Goal: Task Accomplishment & Management: Manage account settings

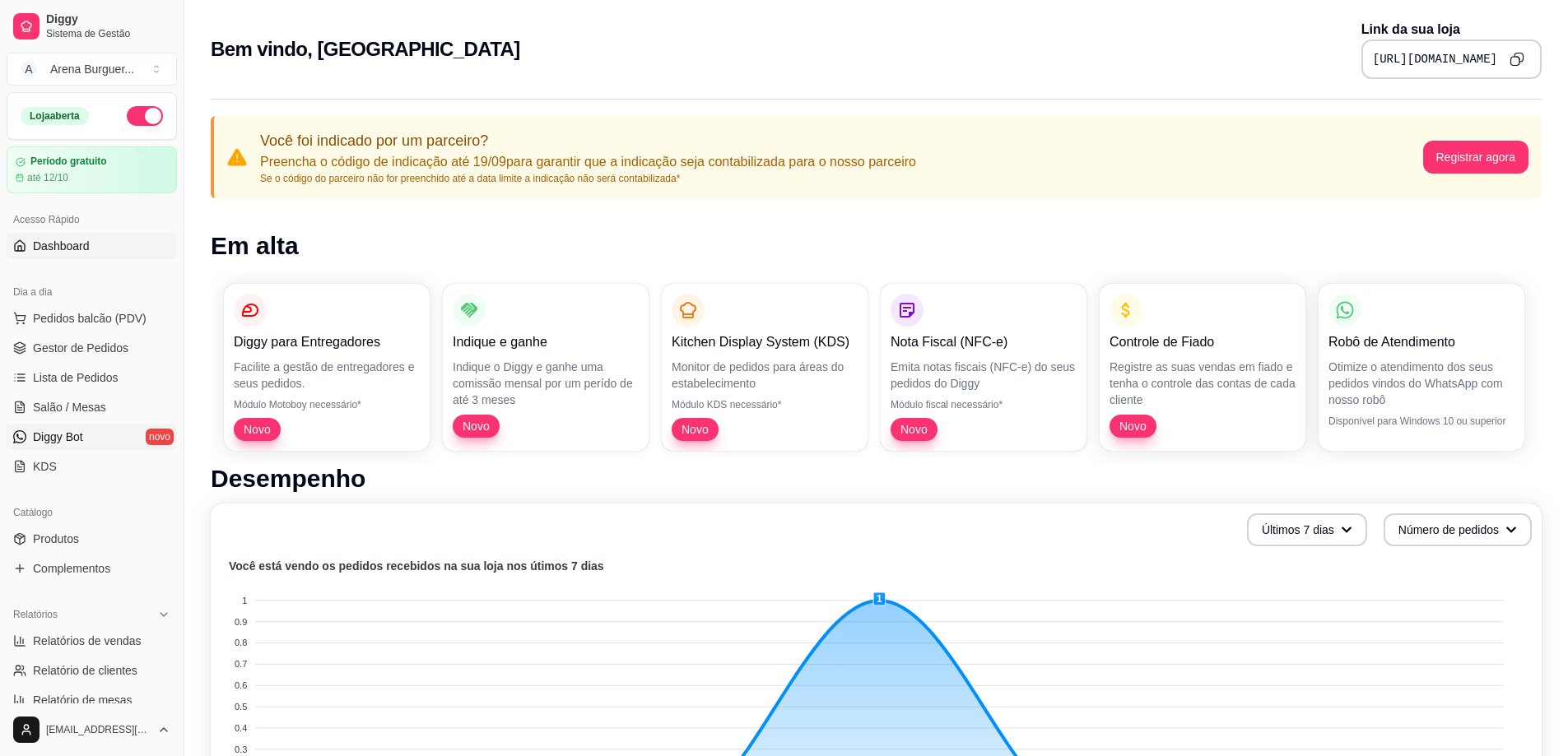
click at [124, 439] on link "Diggy Bot novo" at bounding box center [91, 436] width 170 height 26
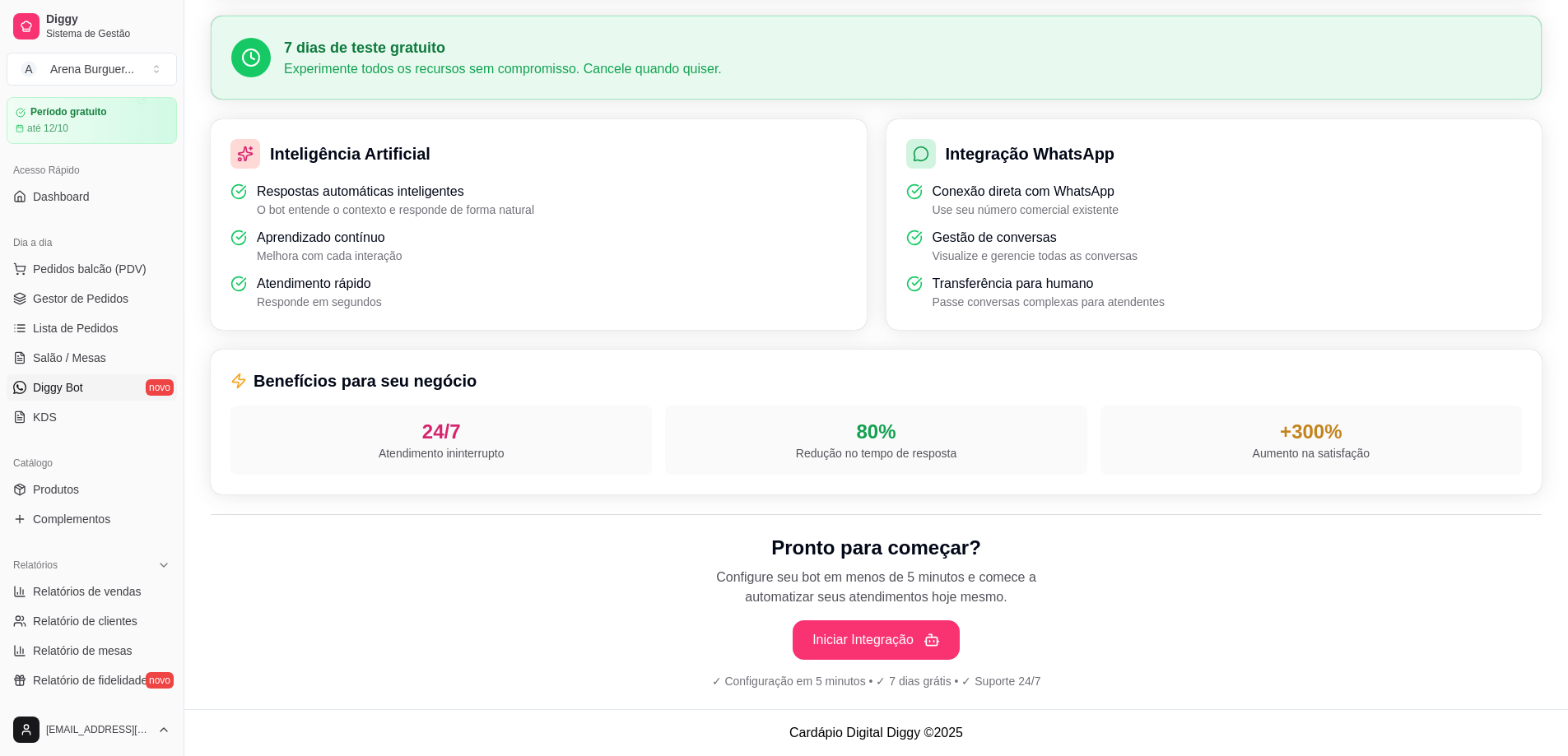
scroll to position [82, 0]
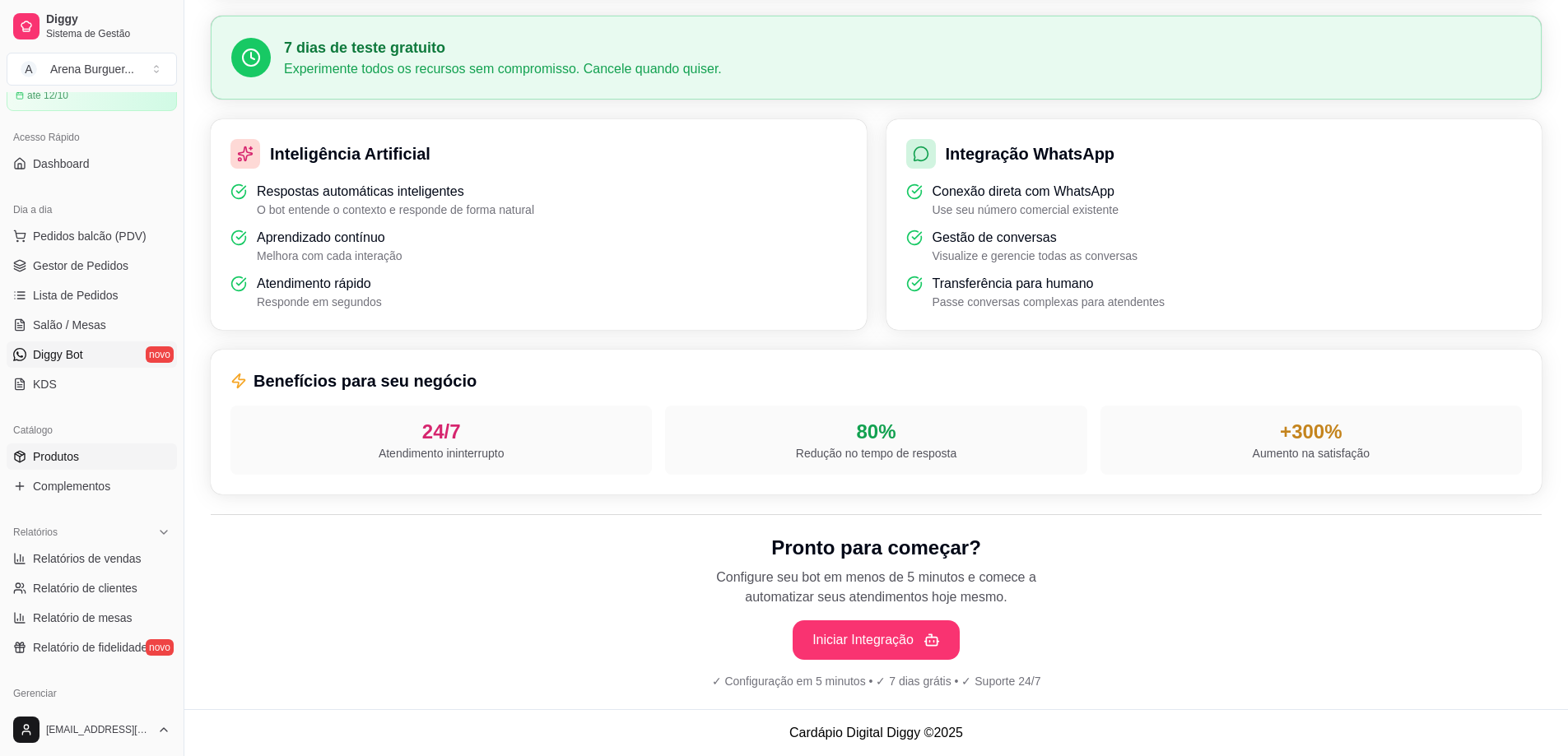
click at [75, 446] on link "Produtos" at bounding box center [91, 456] width 170 height 26
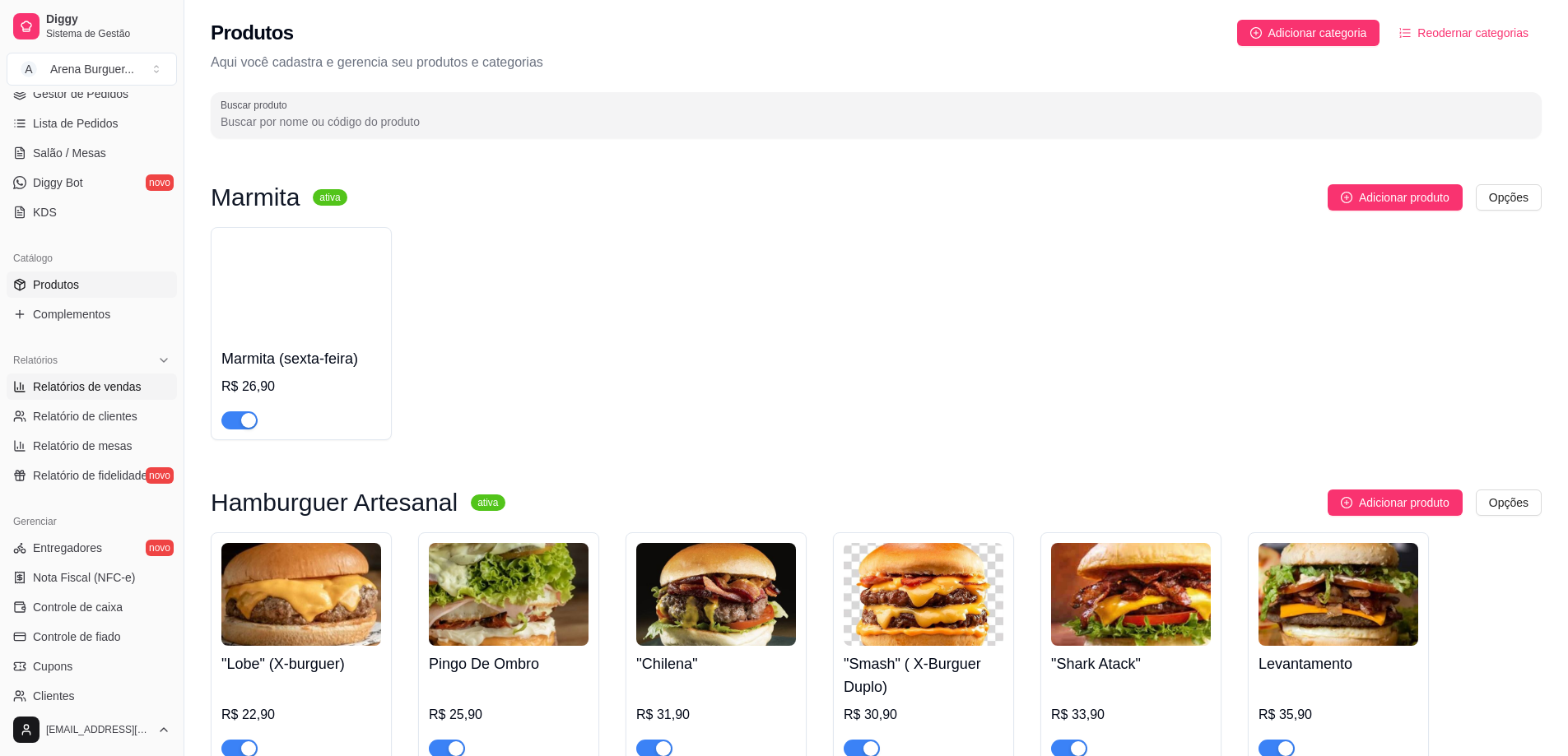
scroll to position [247, 0]
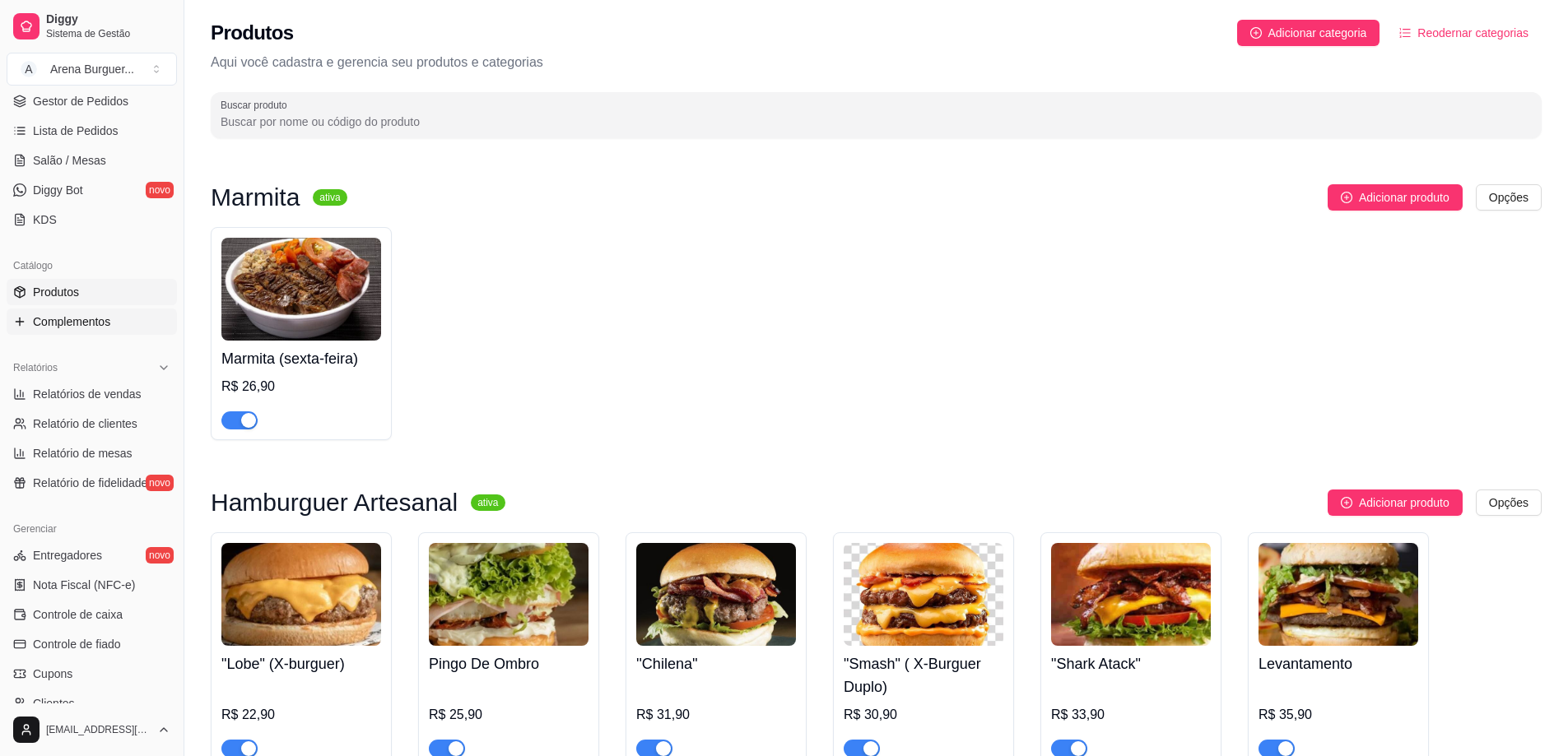
click at [98, 322] on span "Complementos" at bounding box center [71, 322] width 77 height 16
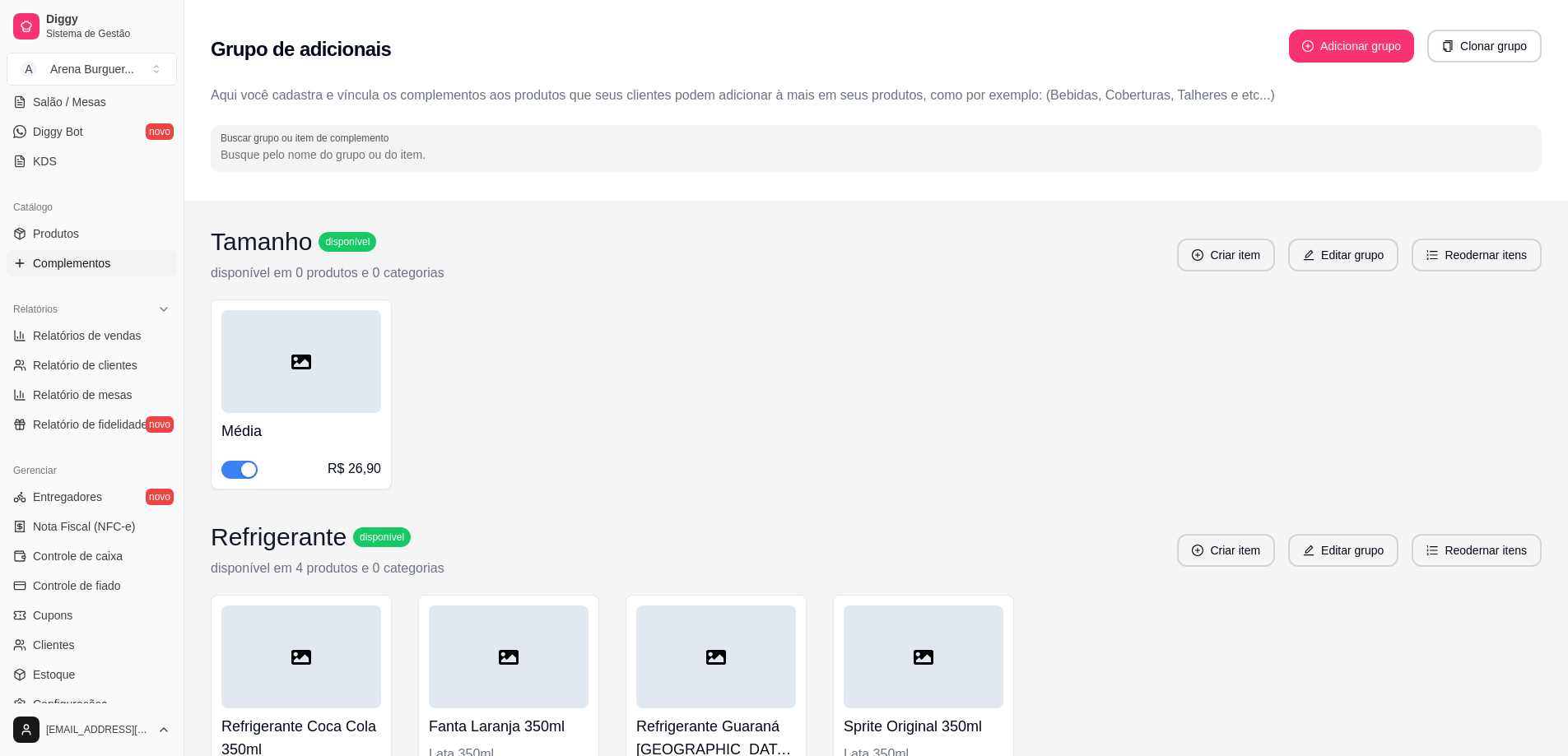
scroll to position [329, 0]
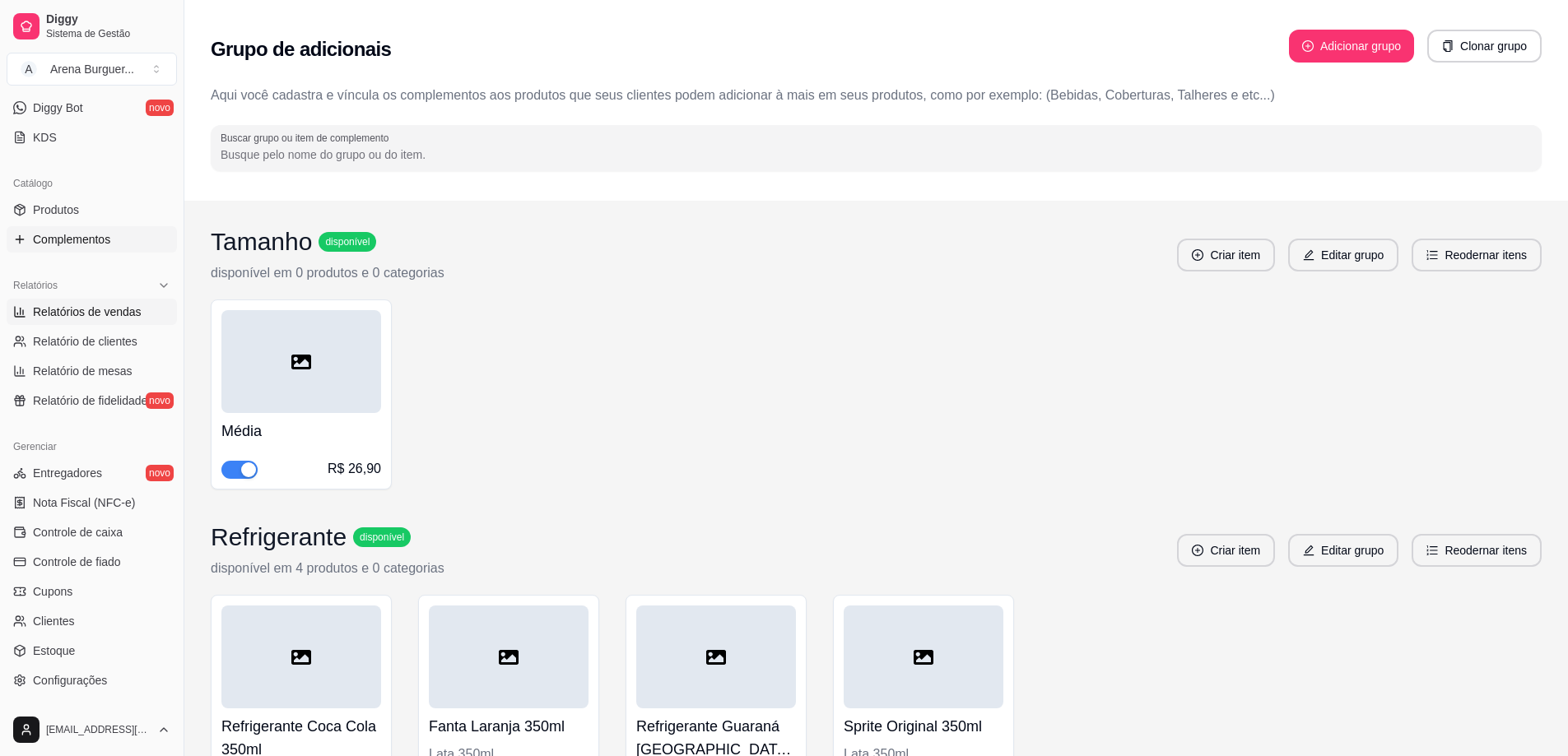
click at [100, 311] on span "Relatórios de vendas" at bounding box center [87, 312] width 108 height 16
select select "ALL"
select select "0"
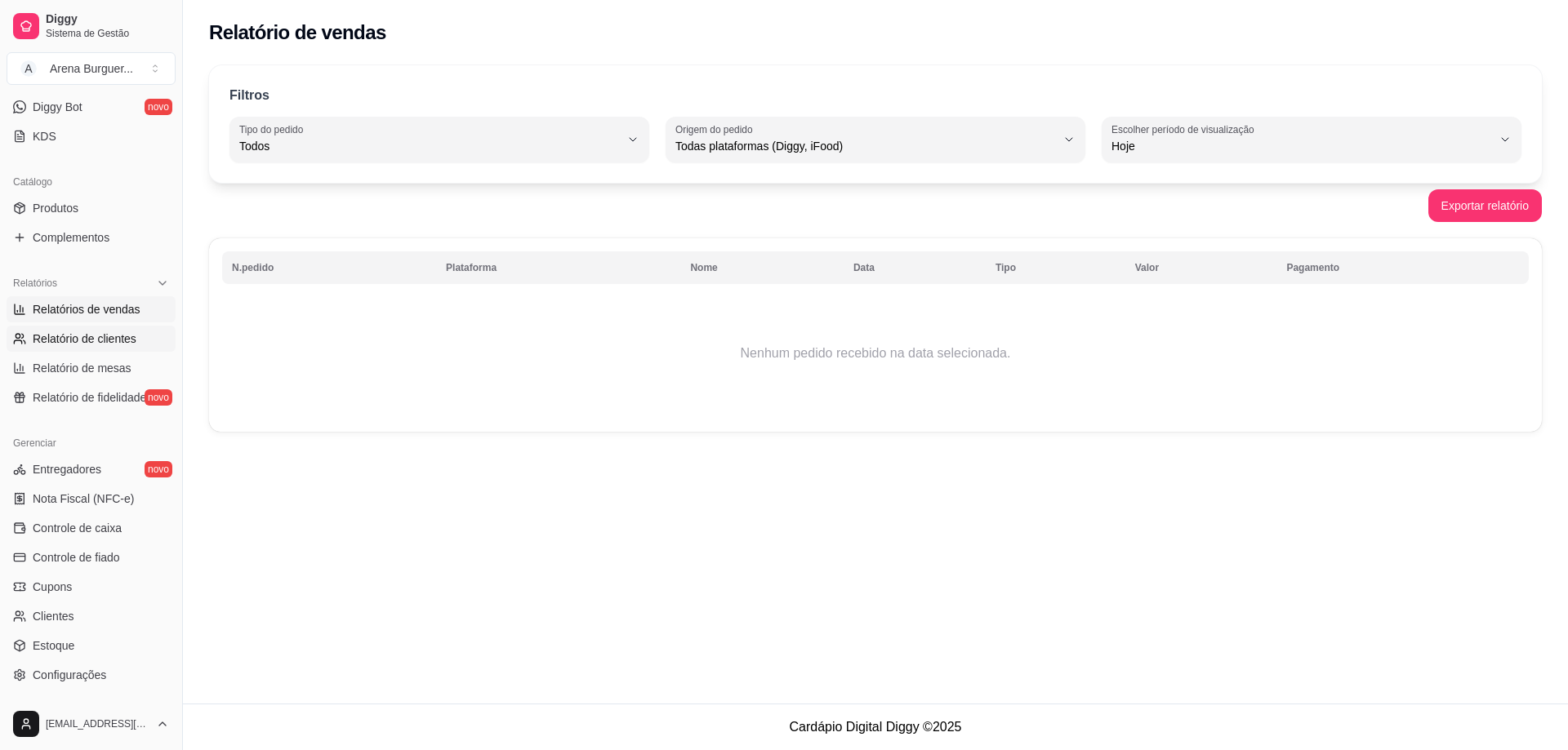
click at [98, 334] on span "Relatório de clientes" at bounding box center [84, 339] width 104 height 16
select select "30"
select select "HIGHEST_TOTAL_SPENT_WITH_ORDERS"
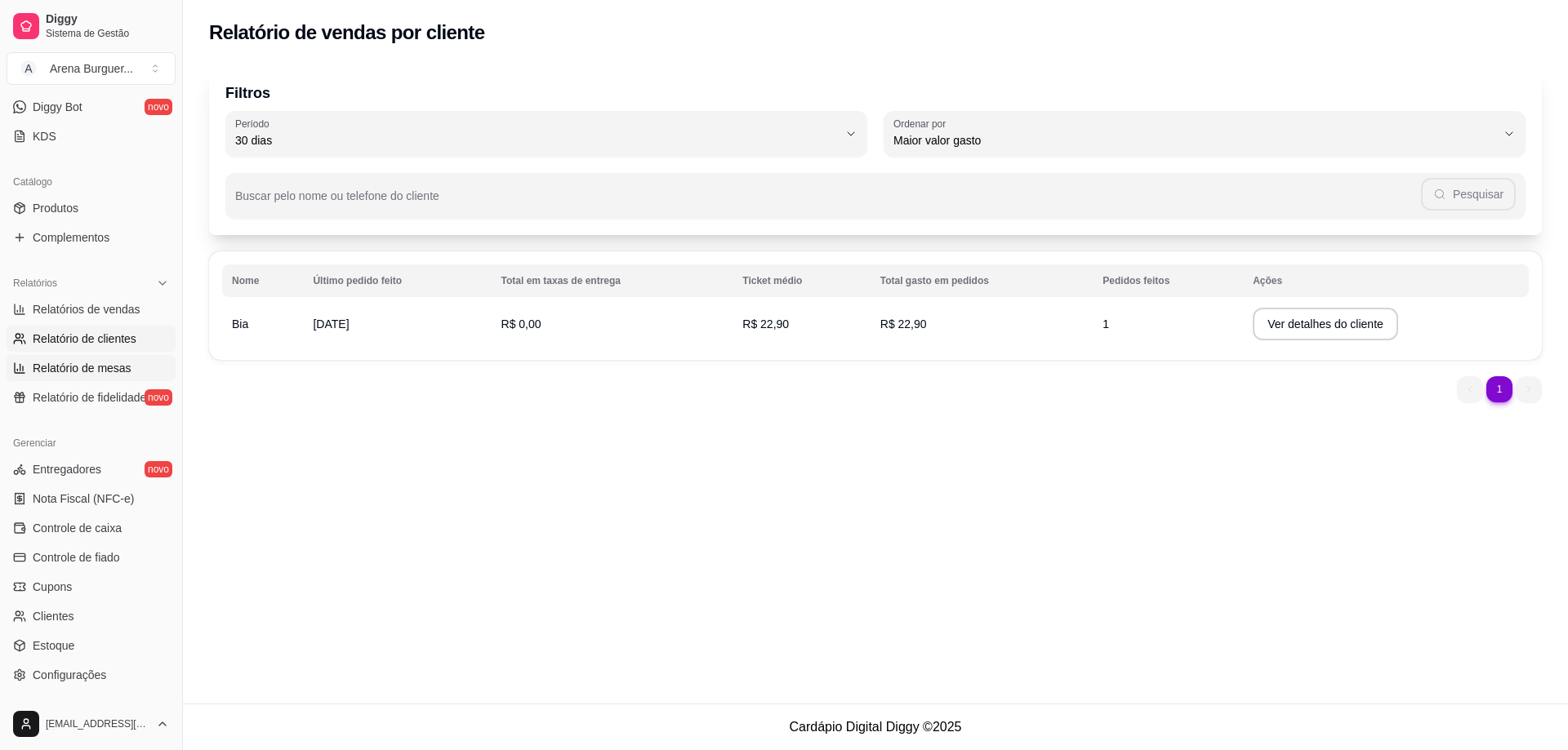
click at [98, 367] on span "Relatório de mesas" at bounding box center [81, 368] width 99 height 16
select select "TOTAL_OF_ORDERS"
select select "7"
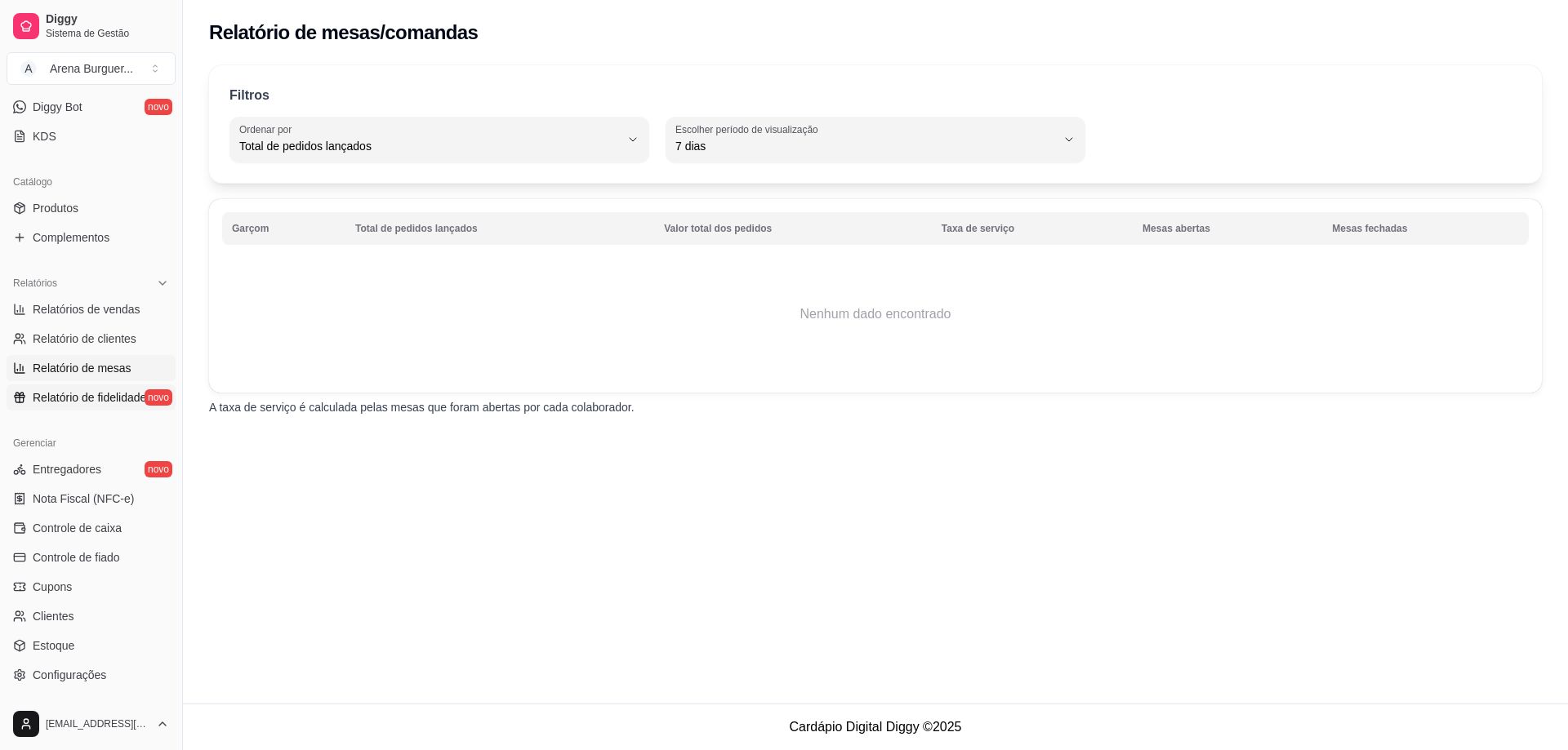
click at [93, 398] on span "Relatório de fidelidade" at bounding box center [89, 398] width 114 height 16
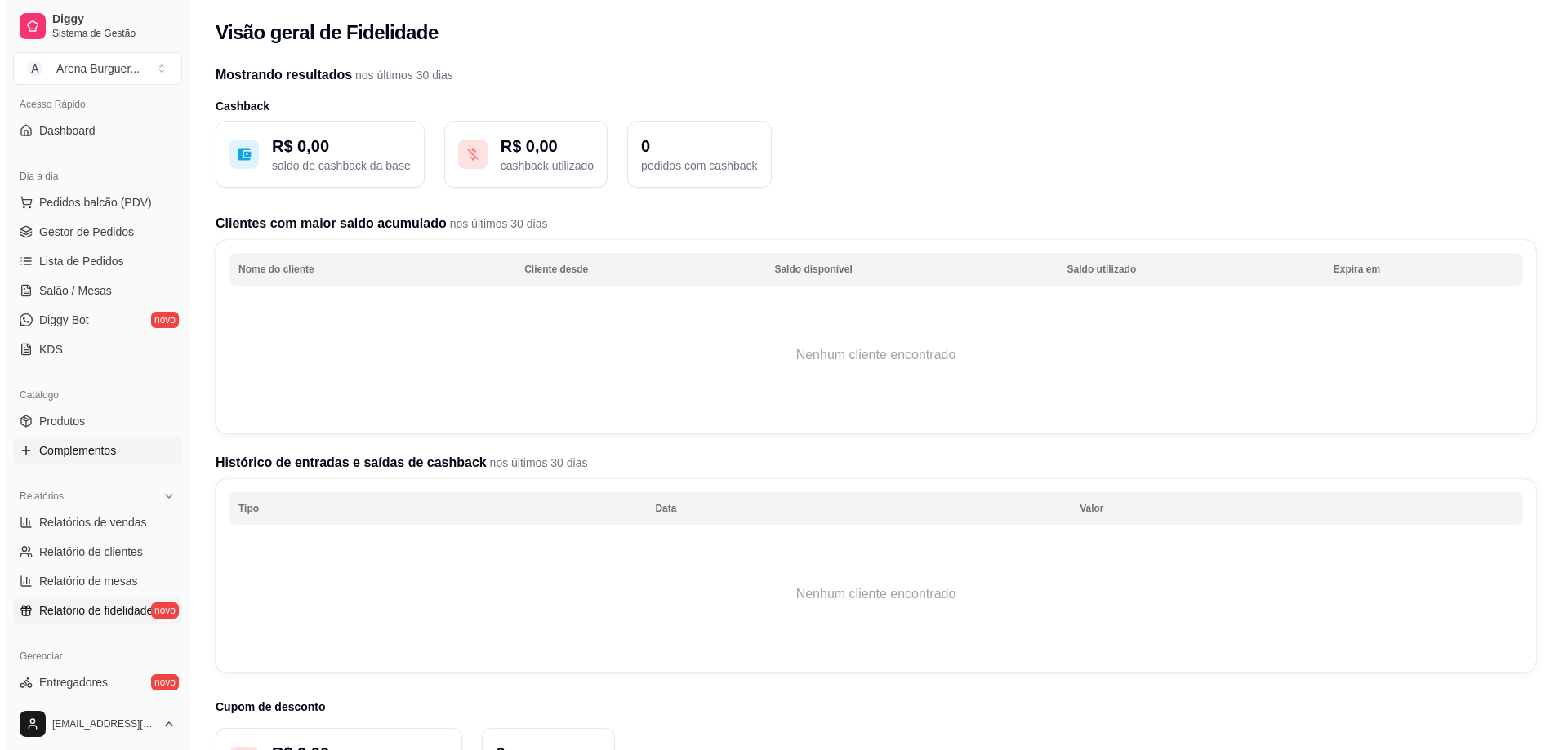
scroll to position [425, 0]
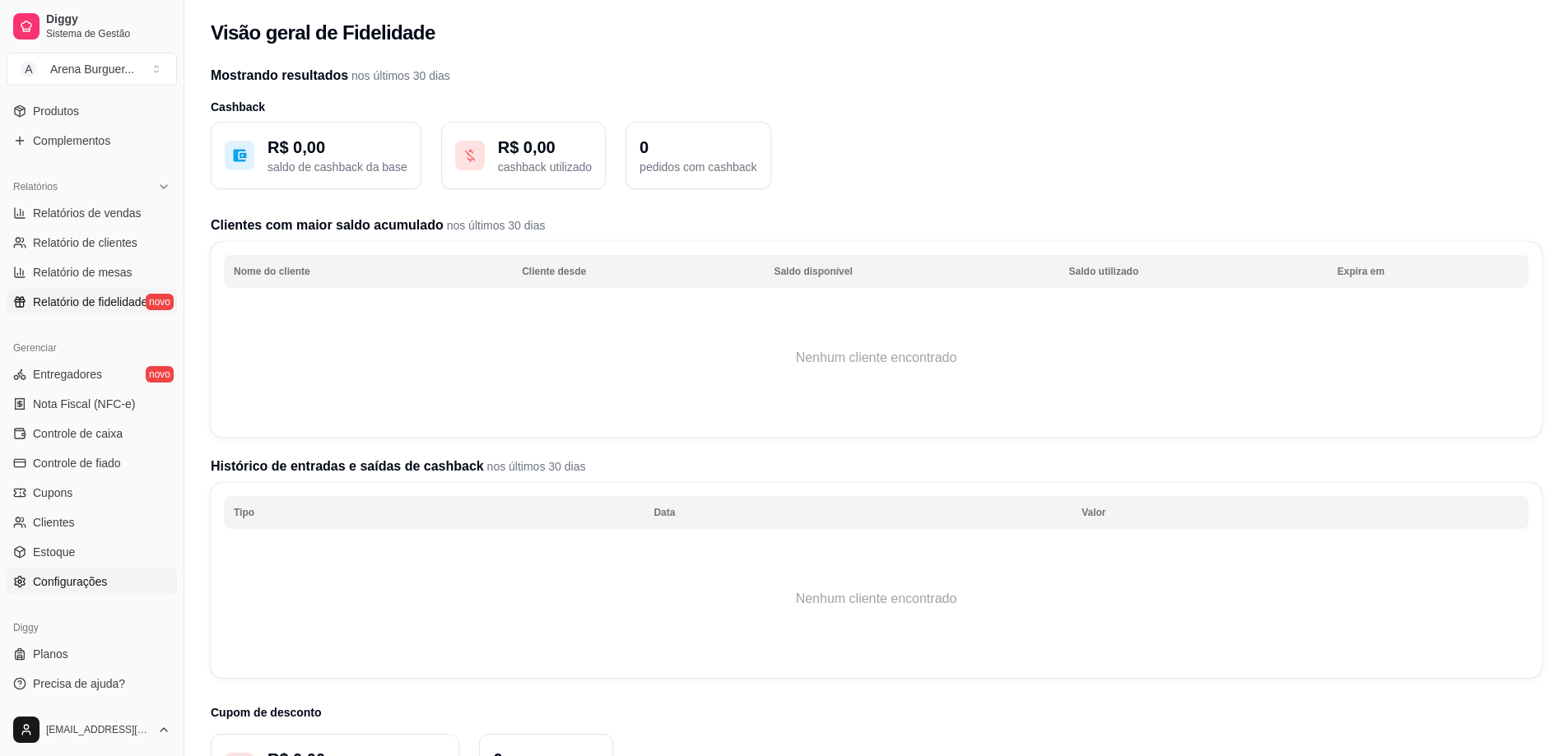
click at [113, 577] on link "Configurações" at bounding box center [91, 581] width 170 height 26
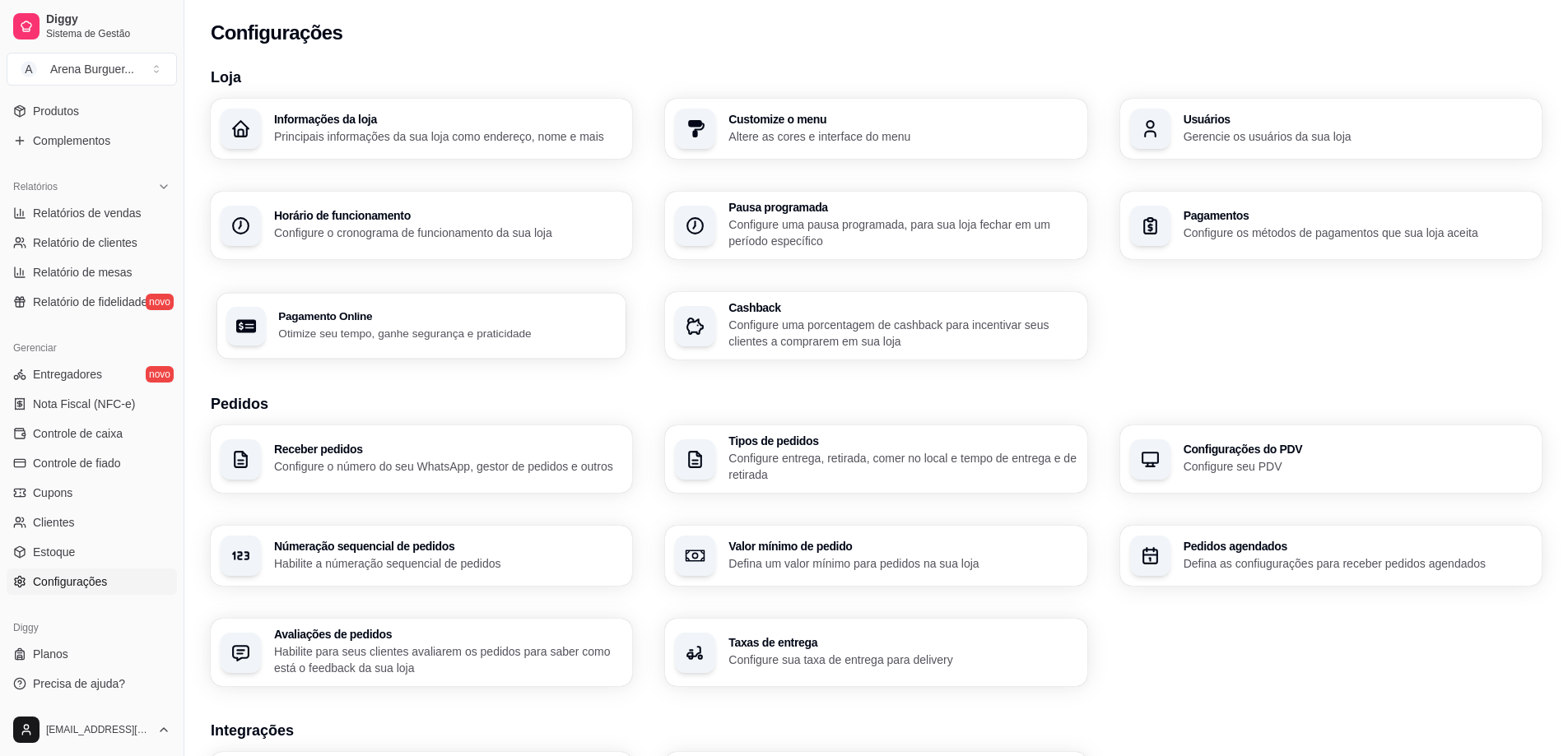
click at [302, 331] on p "Otimize seu tempo, ganhe segurança e praticidade" at bounding box center [446, 332] width 338 height 15
select select "4.98"
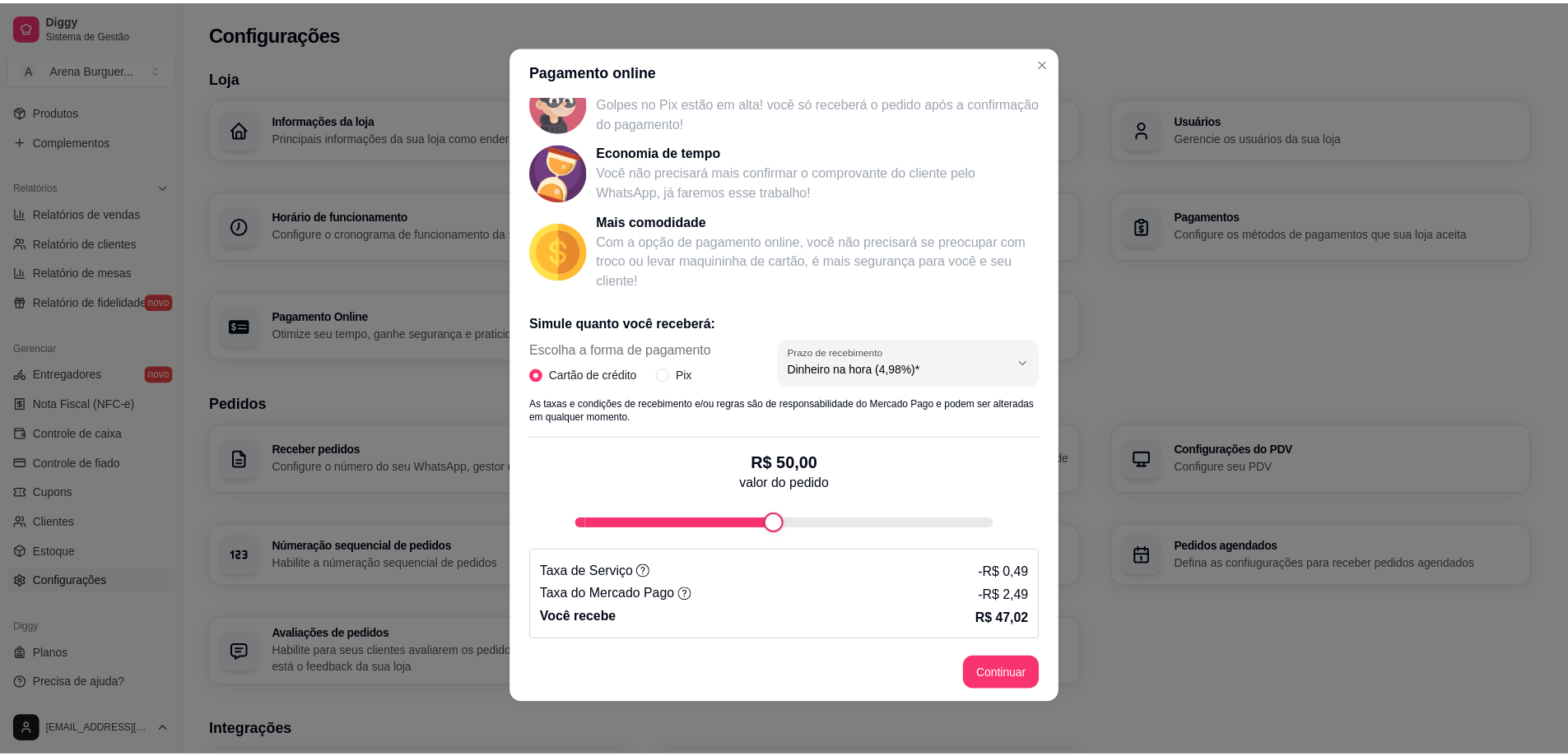
scroll to position [114, 0]
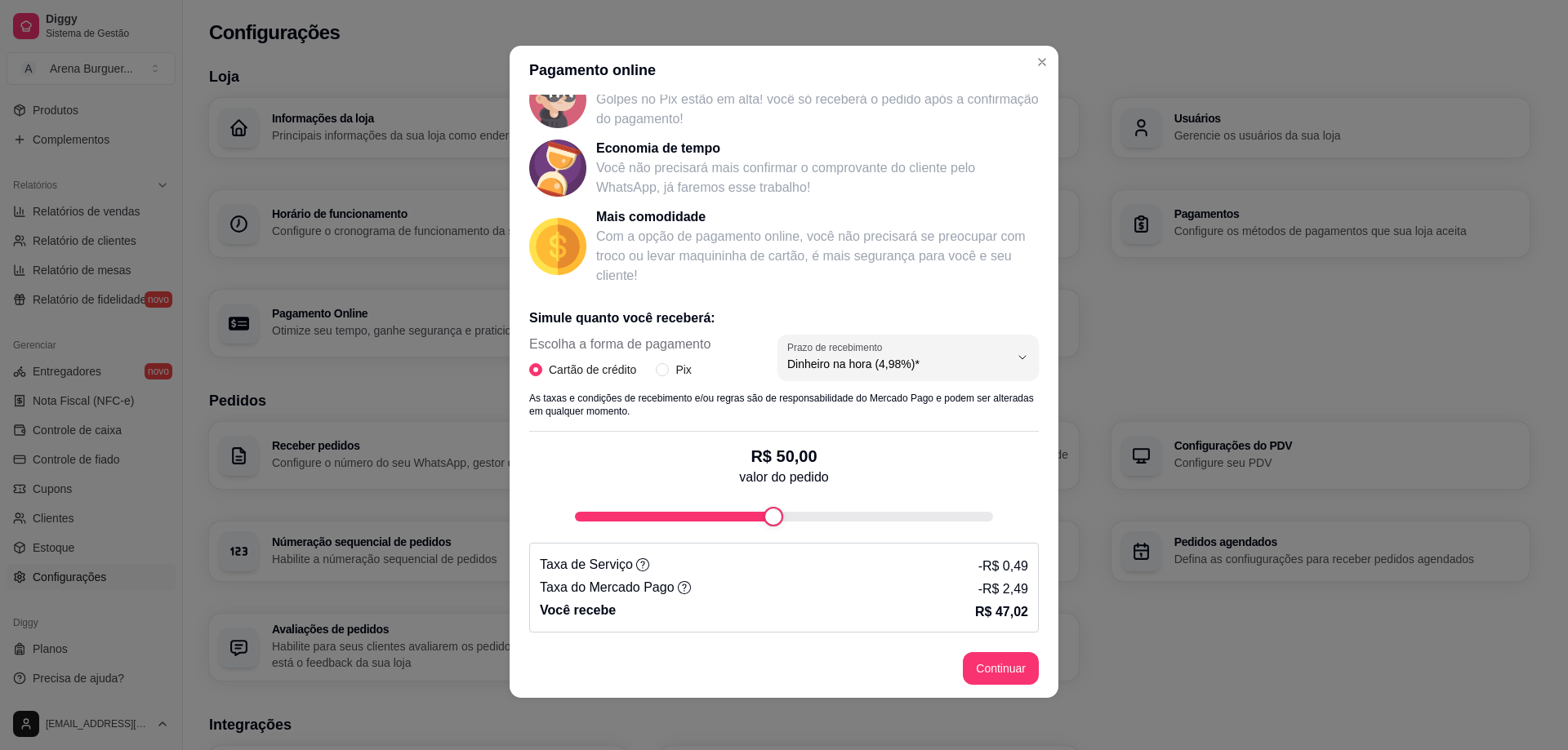
click at [764, 513] on div "fee-calculator" at bounding box center [774, 517] width 20 height 20
click at [764, 511] on div "fee-calculator" at bounding box center [774, 517] width 20 height 20
click at [705, 520] on div "fee-calculator" at bounding box center [715, 517] width 20 height 20
drag, startPoint x: 709, startPoint y: 529, endPoint x: 679, endPoint y: 528, distance: 30.0
click at [680, 529] on div "Simule quanto você receberá: Escolha a forma de pagamento Cartão de crédito Pix…" at bounding box center [784, 464] width 510 height 337
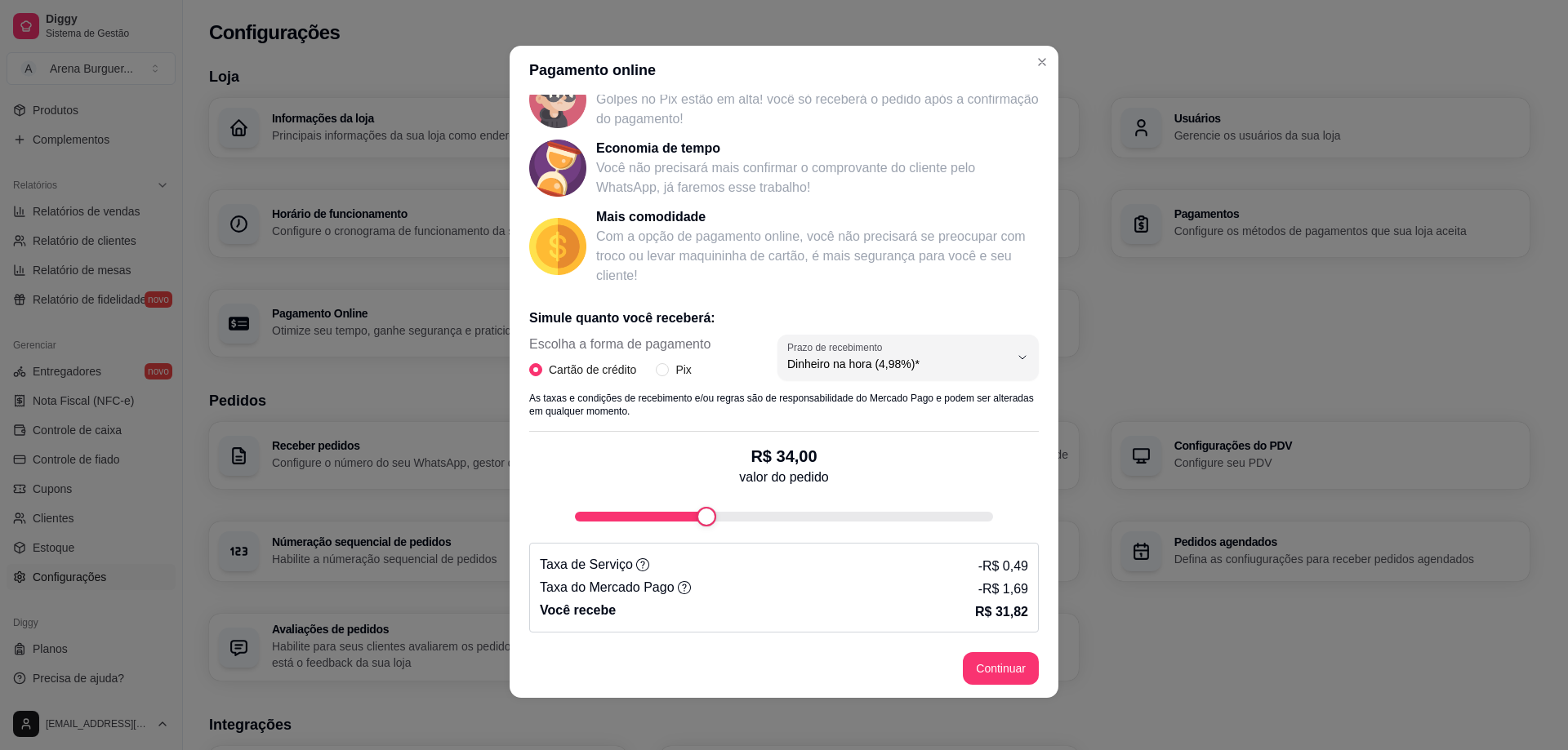
click at [776, 492] on div "R$ 34,00 valor do pedido" at bounding box center [784, 479] width 510 height 95
click at [697, 523] on div "fee-calculator" at bounding box center [707, 517] width 20 height 20
click at [791, 537] on div "Simule quanto você receberá: Escolha a forma de pagamento Cartão de crédito Pix…" at bounding box center [784, 464] width 510 height 337
type input "32"
click at [689, 520] on div "fee-calculator" at bounding box center [699, 517] width 20 height 20
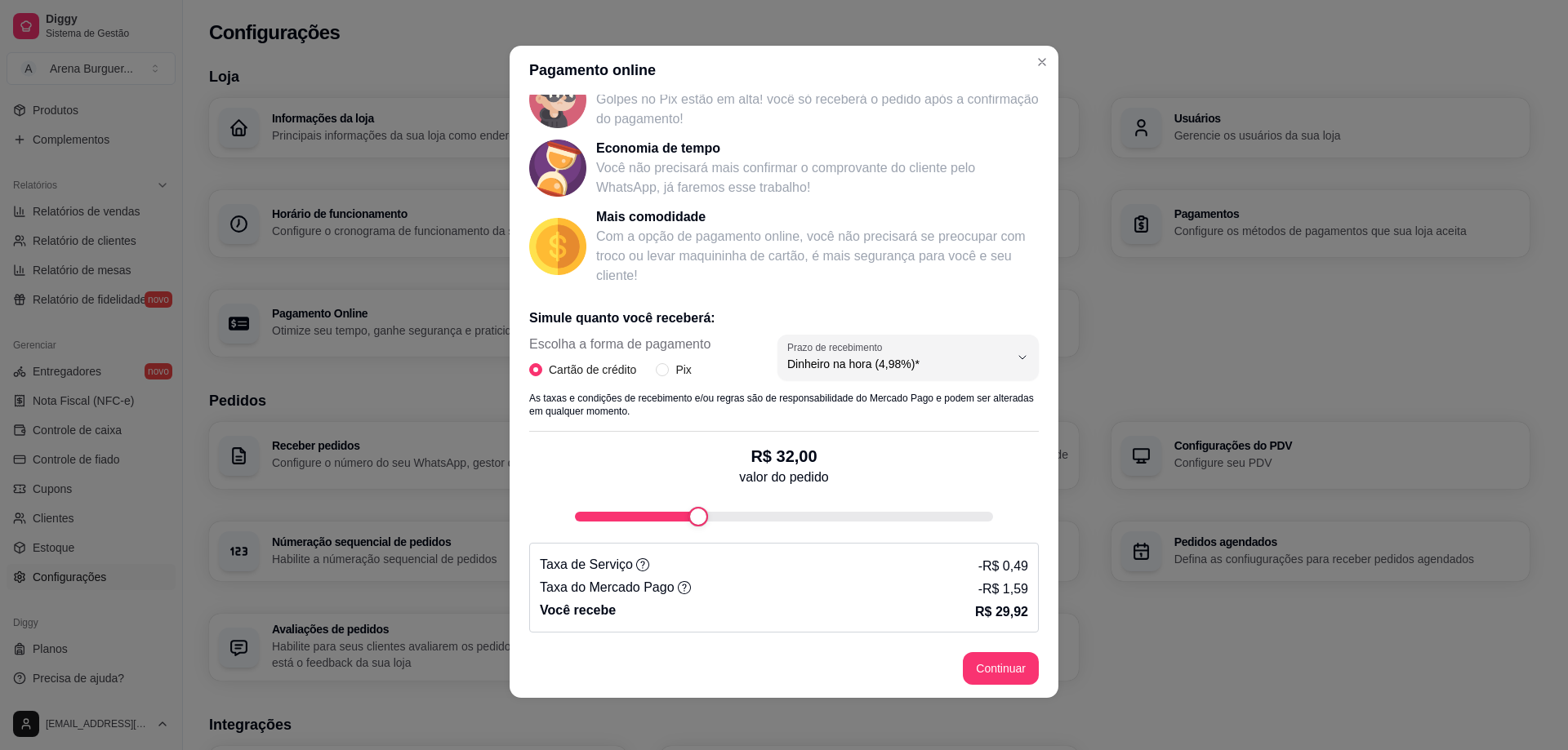
click at [938, 386] on div "4.98 Prazo de recebimento Dinheiro na hora (4,98%)* Dinheiro em 14 dias (4,49%)…" at bounding box center [907, 362] width 261 height 57
click at [938, 367] on span "Dinheiro na hora (4,98%)*" at bounding box center [898, 364] width 222 height 16
click at [929, 437] on span "Dinheiro em 14 dias (4,49%)" at bounding box center [881, 429] width 210 height 15
type input "4.49"
select select "4.49"
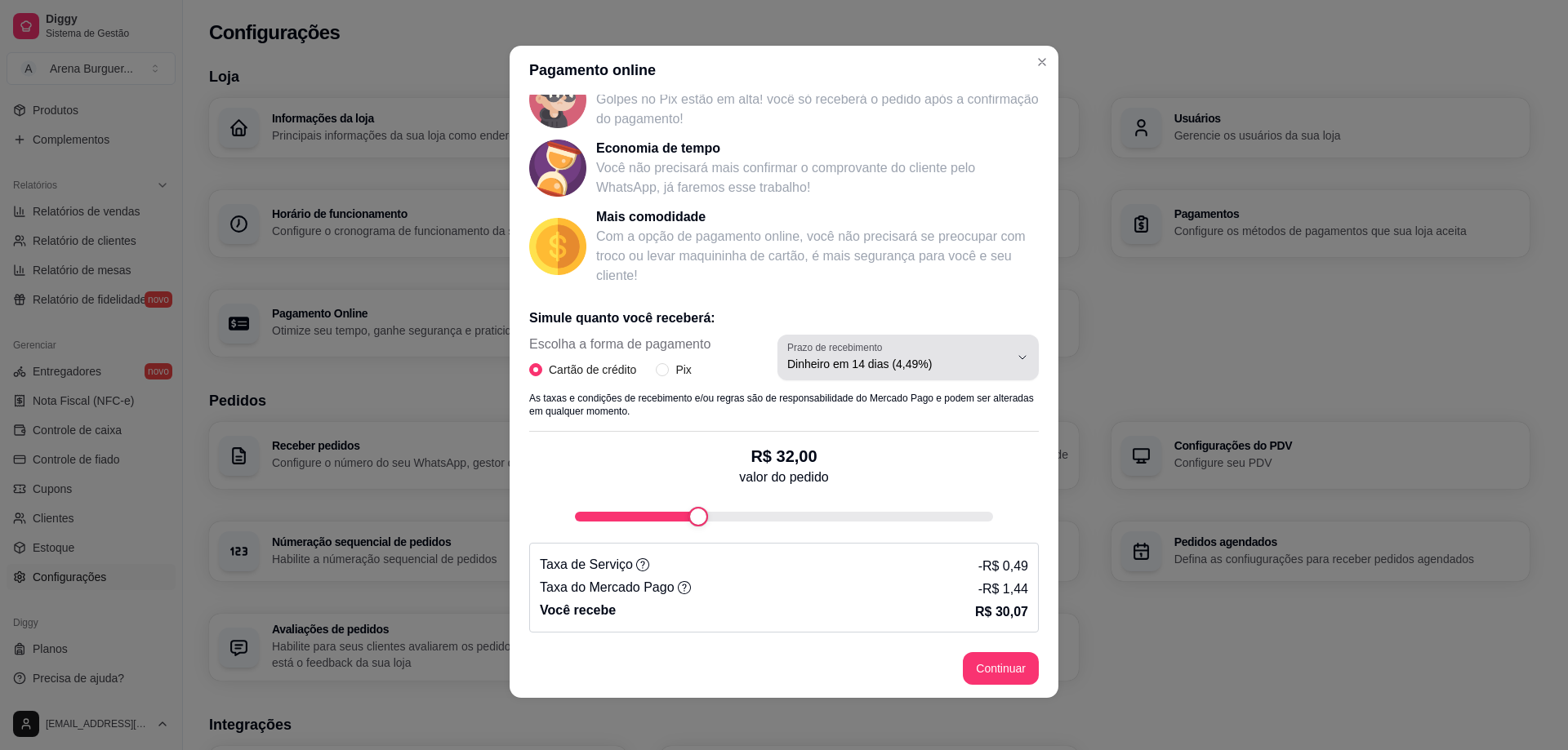
click at [968, 369] on span "Dinheiro em 14 dias (4,49%)" at bounding box center [898, 364] width 222 height 16
click at [970, 398] on span "Dinheiro na hora (4,98%)*" at bounding box center [881, 402] width 210 height 15
type input "4.98"
select select "4.98"
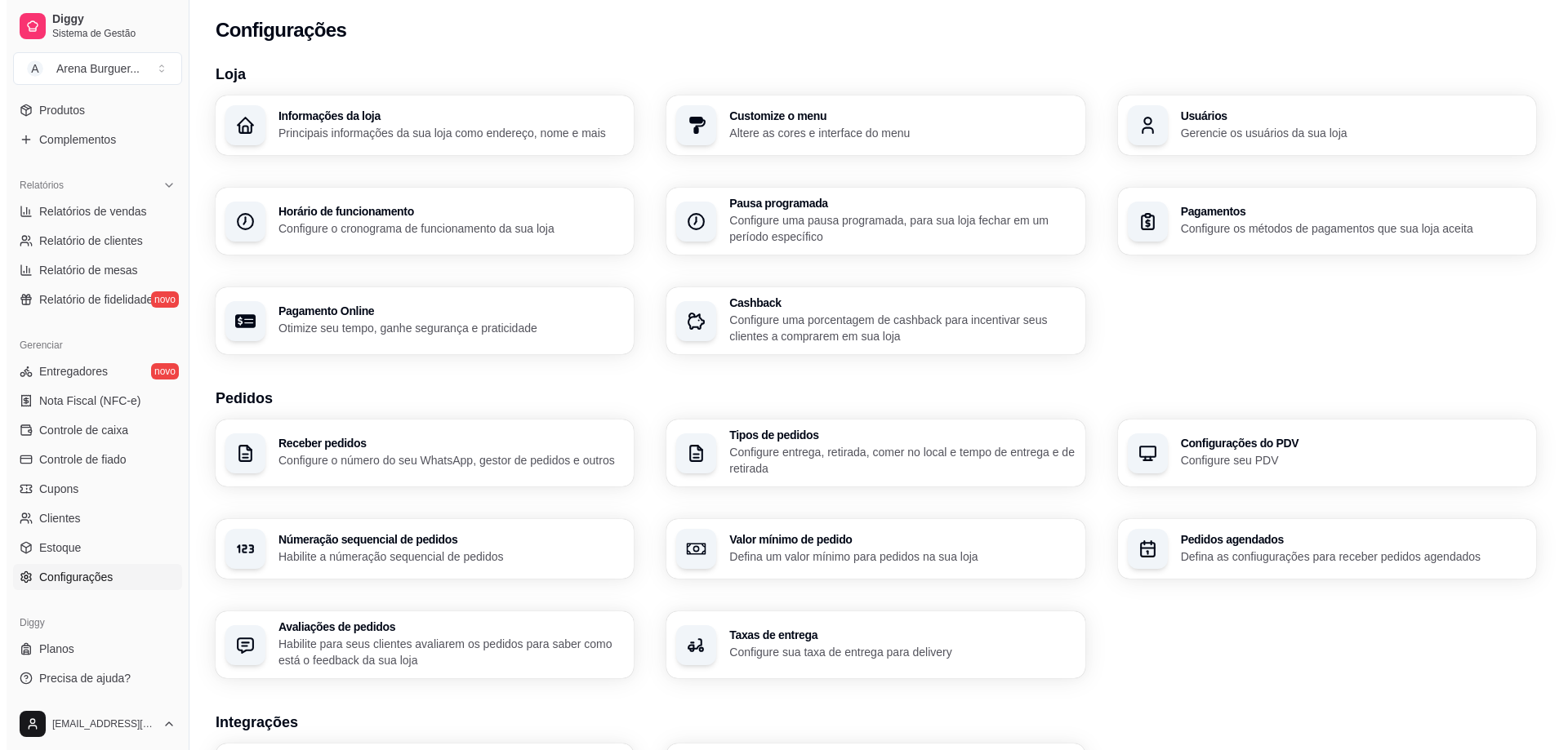
scroll to position [0, 0]
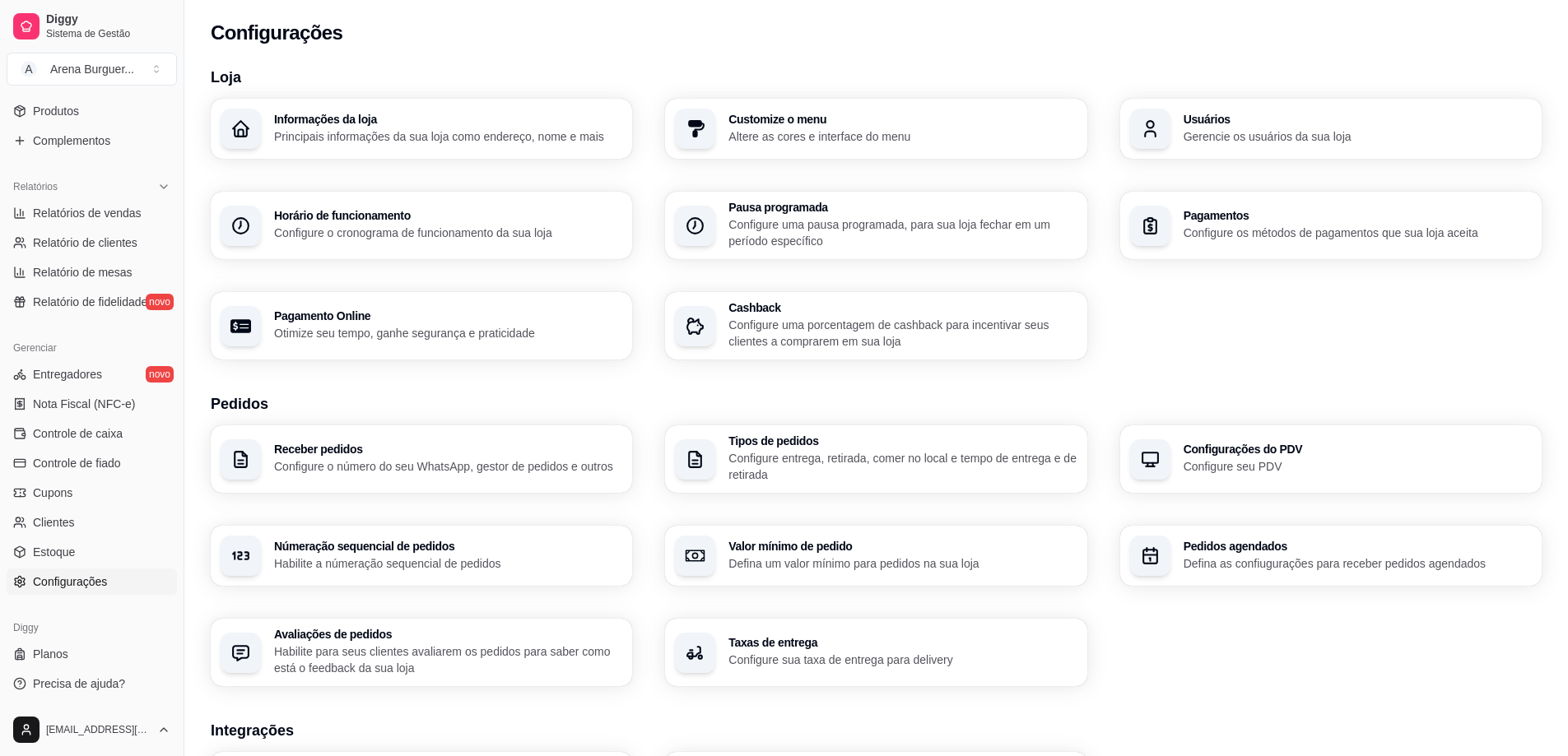
click at [459, 132] on p "Principais informações da sua loja como endereço, nome e mais" at bounding box center [448, 137] width 348 height 16
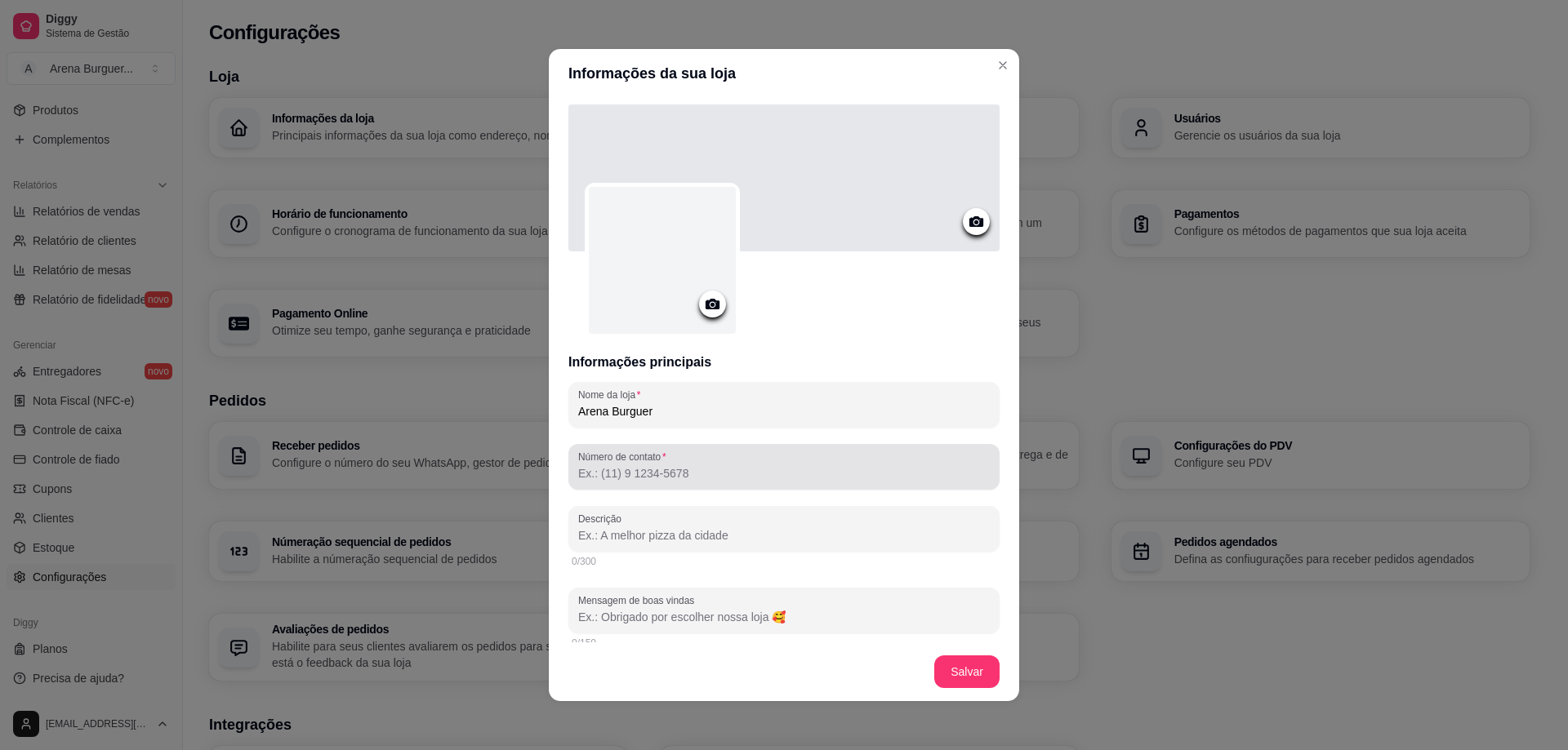
click at [689, 470] on input "Número de contato" at bounding box center [784, 473] width 411 height 16
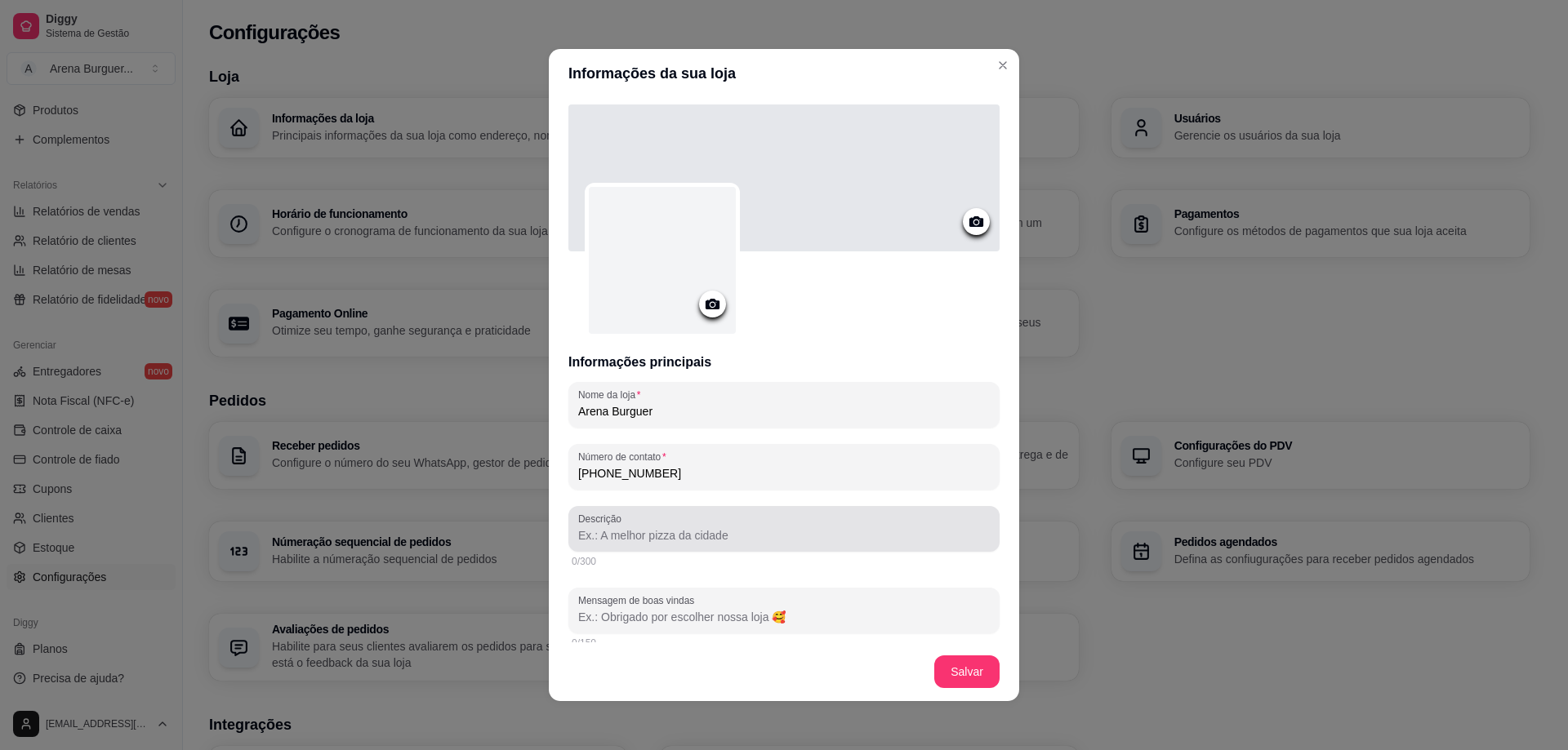
type input "[PHONE_NUMBER]"
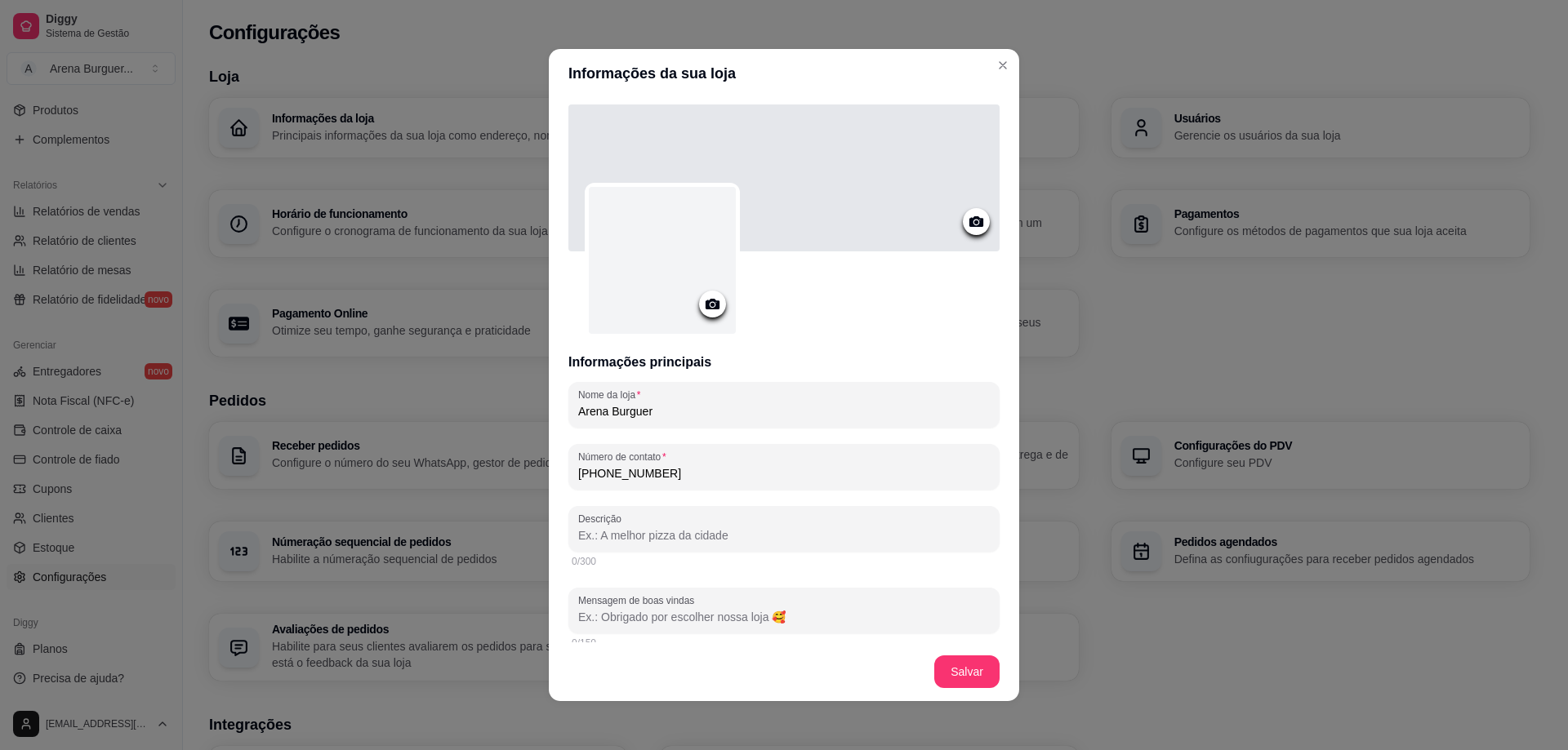
click at [664, 541] on input "Descrição" at bounding box center [784, 536] width 411 height 16
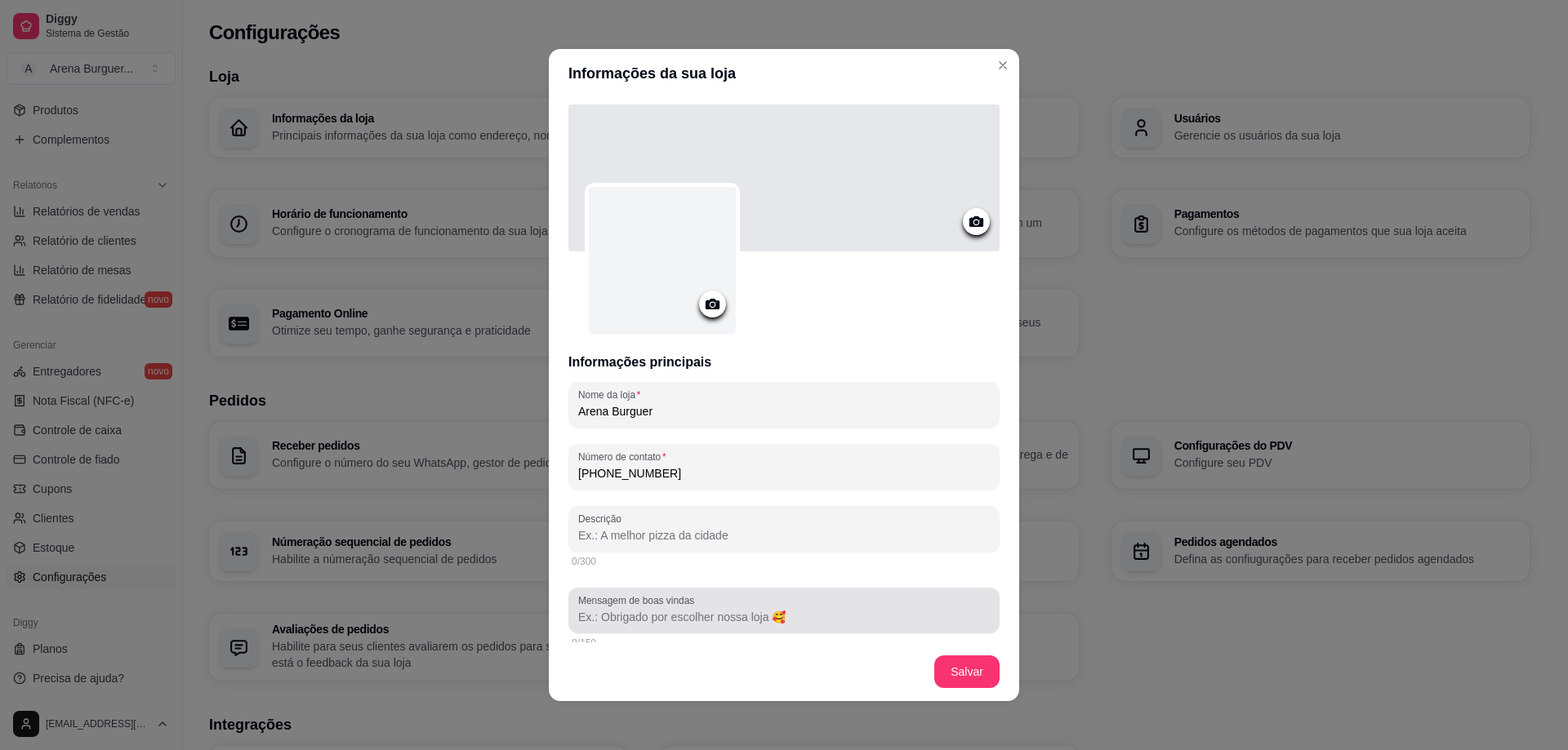
type input "M"
type input "A m"
